Goal: Communication & Community: Answer question/provide support

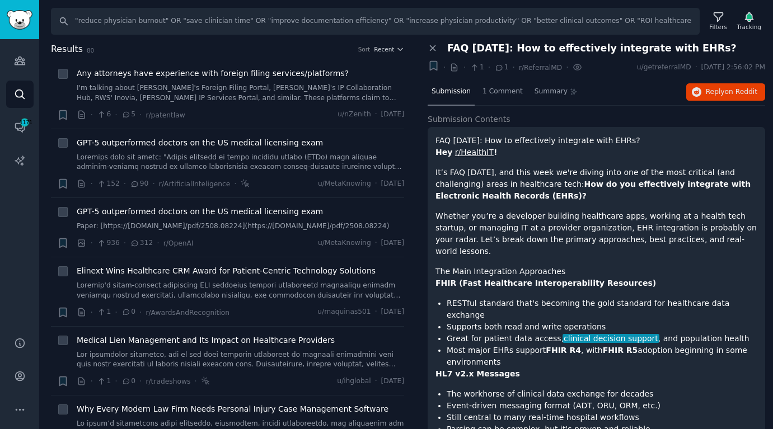
scroll to position [594, 0]
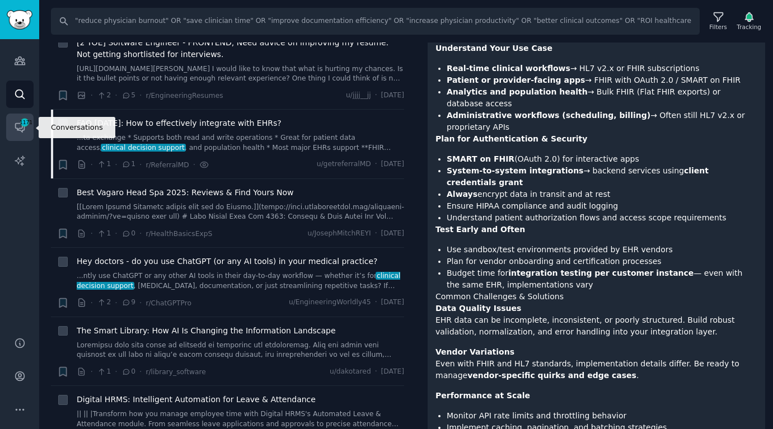
click at [14, 131] on icon "Sidebar" at bounding box center [20, 127] width 12 height 12
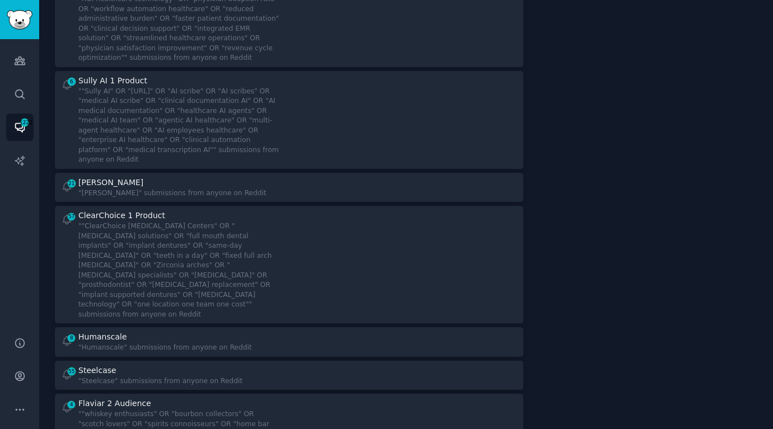
scroll to position [496, 0]
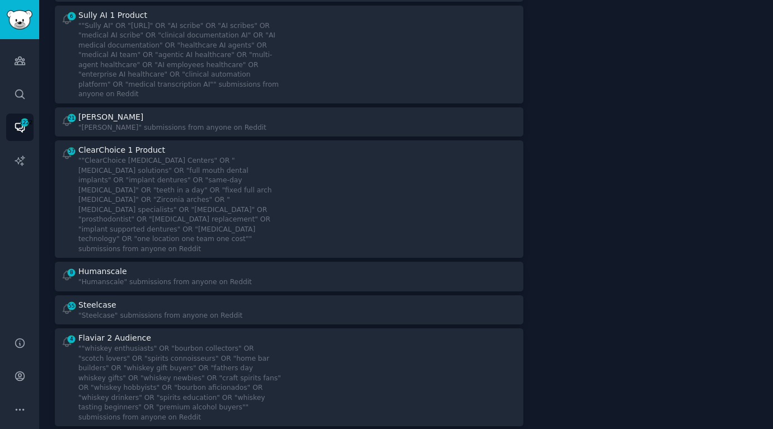
click at [119, 191] on div """ClearChoice [MEDICAL_DATA] Centers" OR "[MEDICAL_DATA] solutions" OR "full mo…" at bounding box center [179, 205] width 203 height 98
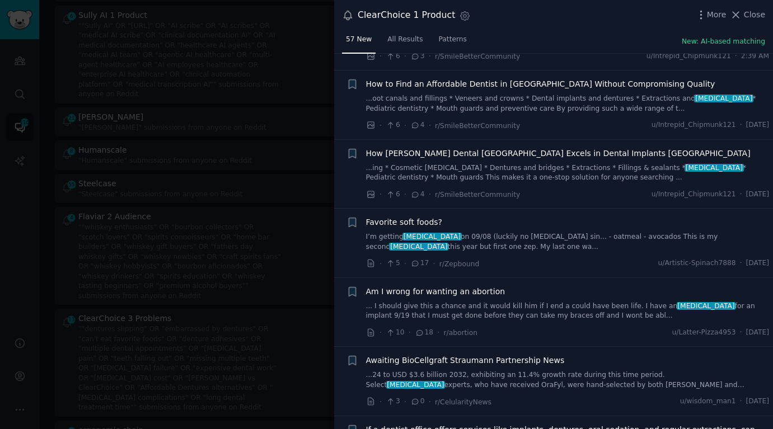
scroll to position [424, 0]
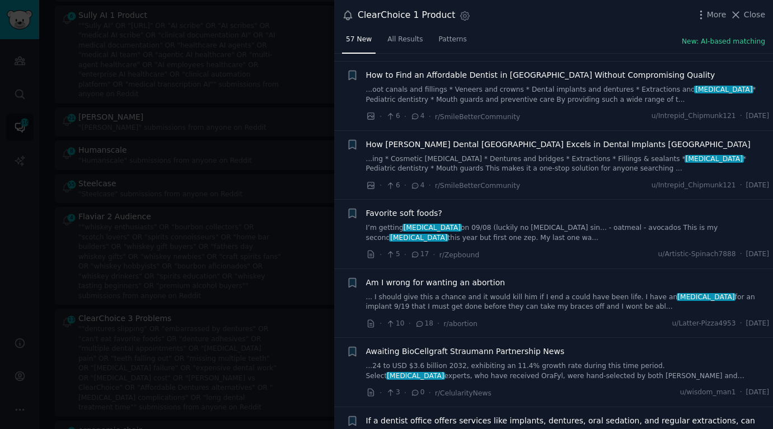
click at [533, 226] on link "I’m getting [MEDICAL_DATA] on 09/08 (luckily no [MEDICAL_DATA] sin... - oatmeal…" at bounding box center [567, 233] width 403 height 20
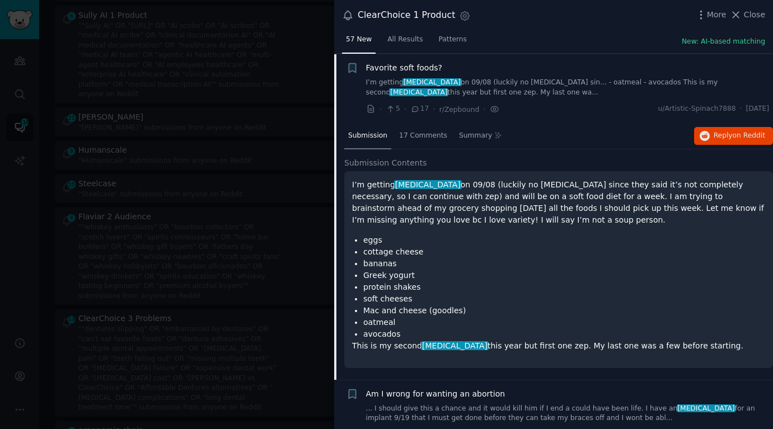
scroll to position [570, 0]
click at [720, 137] on span "Reply on Reddit" at bounding box center [738, 135] width 51 height 10
click at [212, 180] on div at bounding box center [386, 214] width 773 height 429
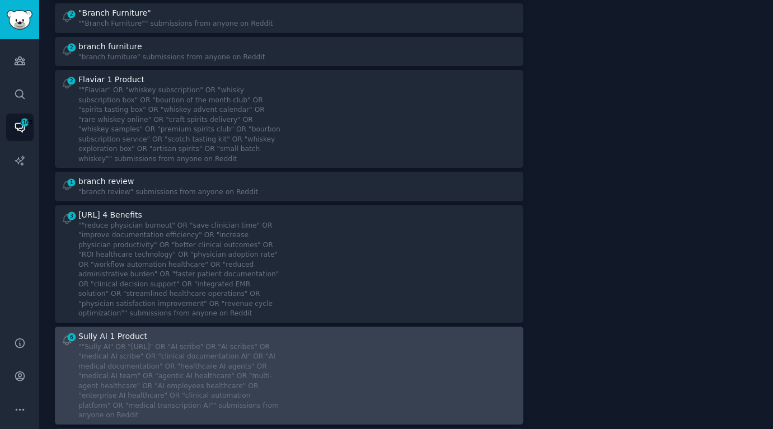
scroll to position [200, 0]
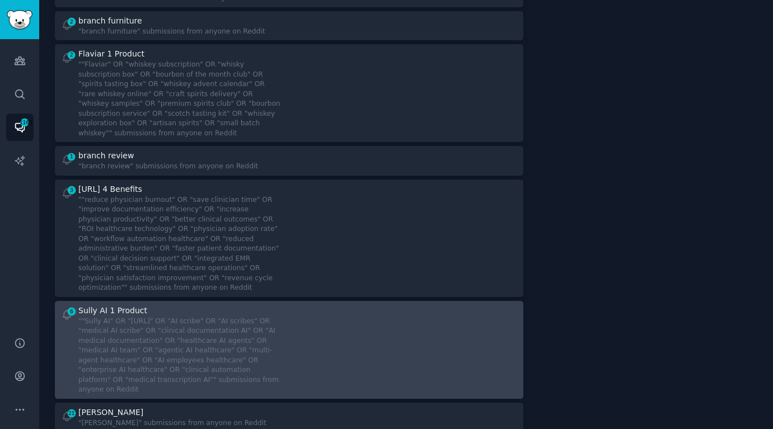
click at [181, 354] on div """Sully AI" OR "[URL]" OR "AI scribe" OR "AI scribes" OR "medical AI scribe" OR…" at bounding box center [179, 356] width 203 height 78
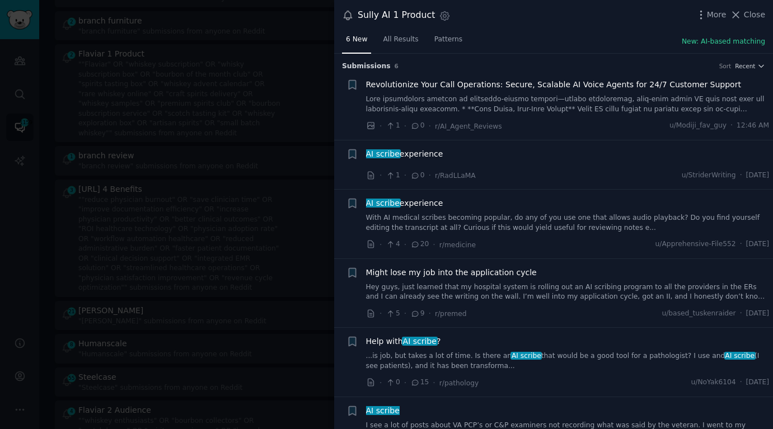
click at [531, 154] on div "AI scribe experience" at bounding box center [567, 154] width 403 height 12
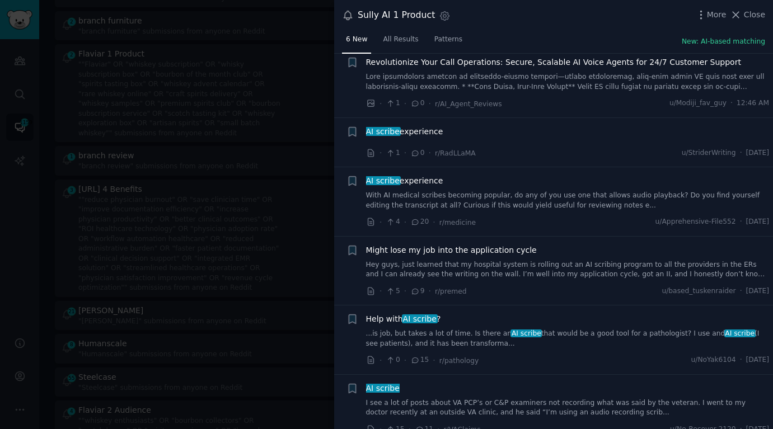
scroll to position [24, 0]
click at [461, 333] on link "...is job, but takes a lot of time. Is there an AI scribe that would be a good …" at bounding box center [567, 337] width 403 height 20
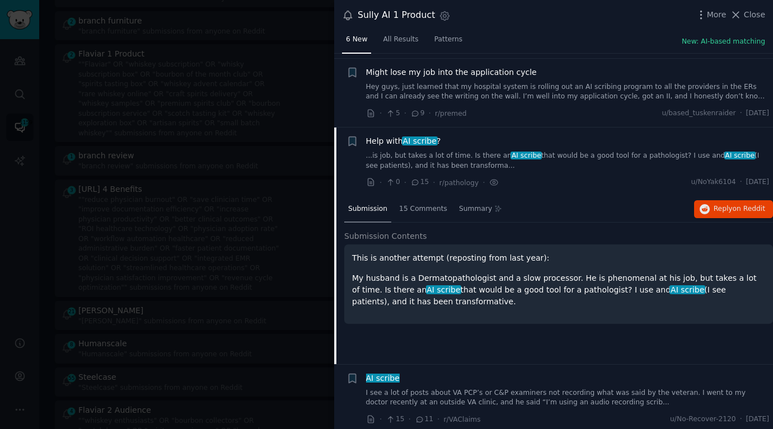
scroll to position [204, 0]
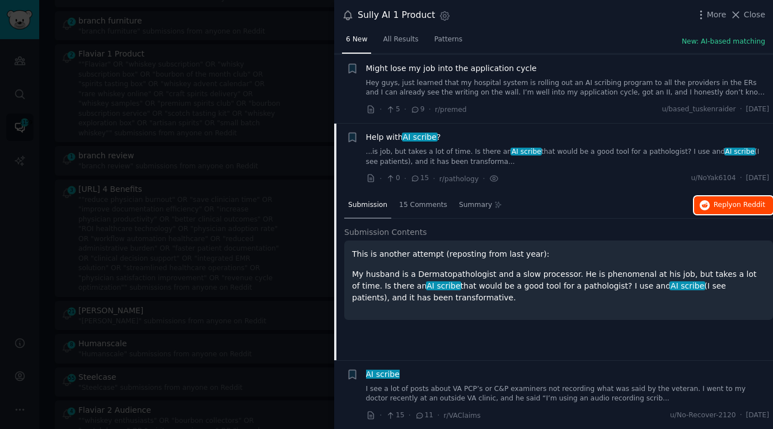
click at [714, 205] on span "Reply on Reddit" at bounding box center [738, 205] width 51 height 10
click at [531, 380] on div "AI scribe I see a lot of posts about VA PCP’s or C&P examiners not recording wh…" at bounding box center [567, 386] width 403 height 35
click at [556, 398] on link "I see a lot of posts about VA PCP’s or C&P examiners not recording what was sai…" at bounding box center [567, 394] width 403 height 20
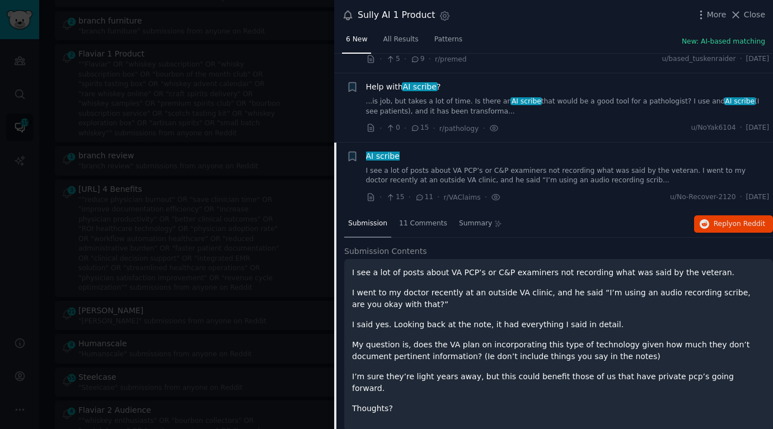
scroll to position [256, 0]
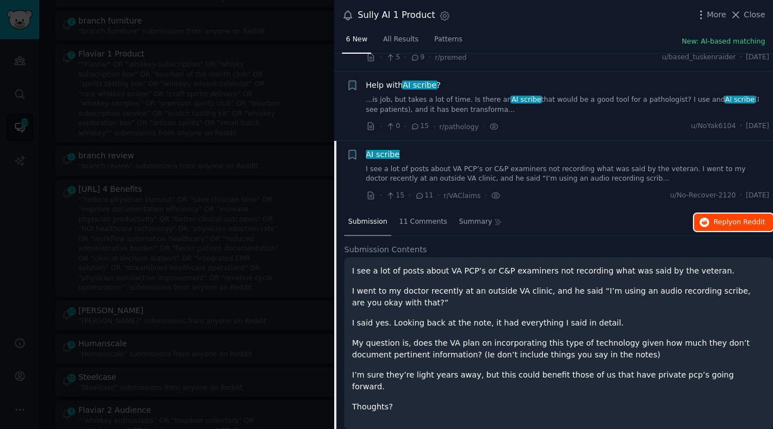
click at [702, 222] on icon "button" at bounding box center [704, 223] width 10 height 10
